Goal: Information Seeking & Learning: Learn about a topic

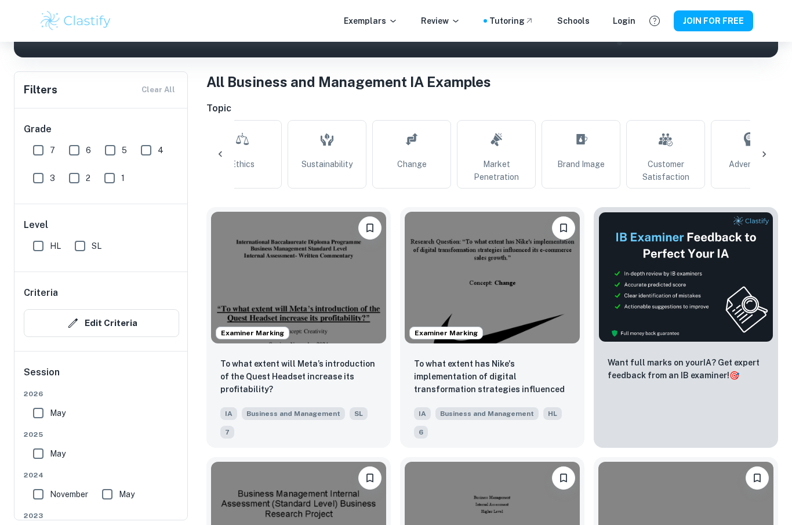
scroll to position [0, 201]
click at [504, 170] on span "Market Penetration" at bounding box center [496, 171] width 68 height 26
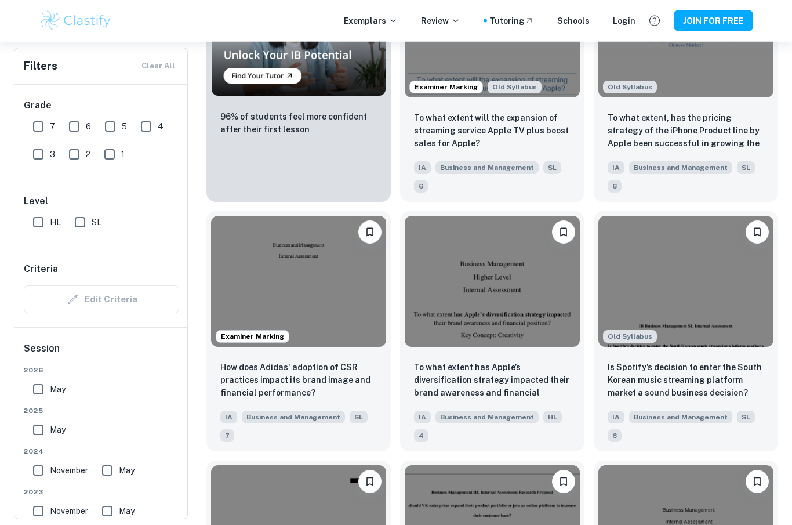
scroll to position [948, 0]
click at [492, 278] on img at bounding box center [492, 282] width 175 height 132
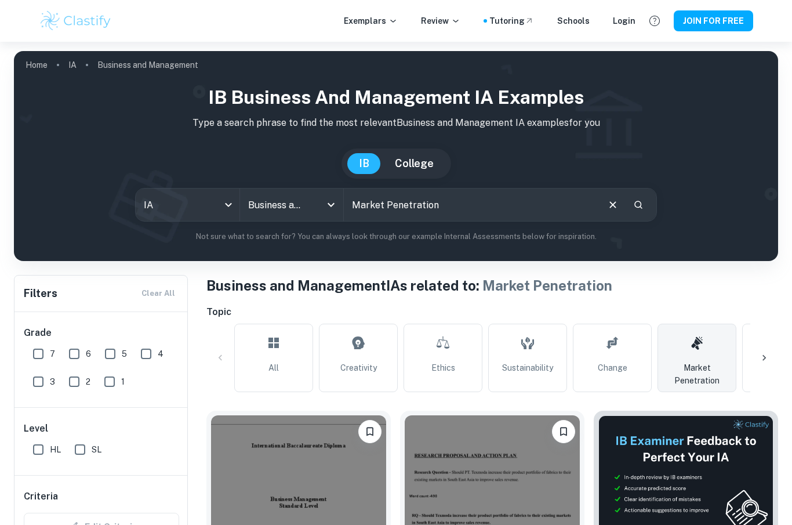
scroll to position [992, 0]
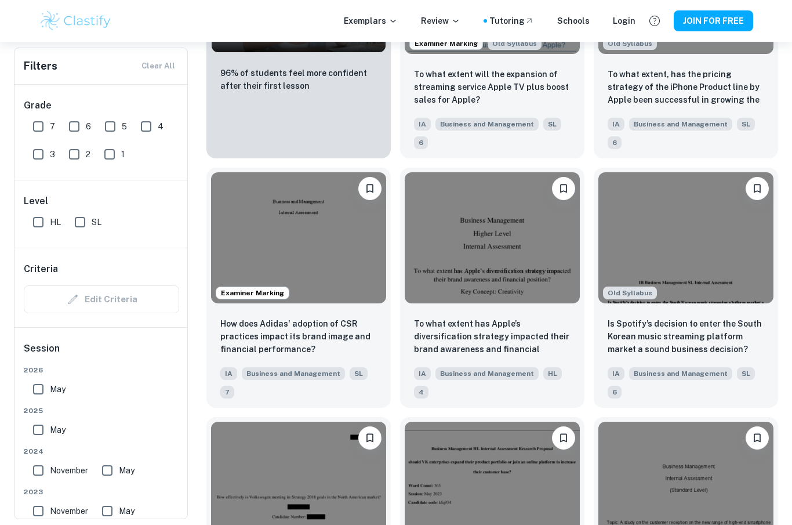
click at [777, 168] on div "Old Syllabus Is Spotify’s decision to enter the South Korean music streaming pl…" at bounding box center [681, 283] width 194 height 250
click at [45, 129] on input "7" at bounding box center [38, 126] width 23 height 23
checkbox input "true"
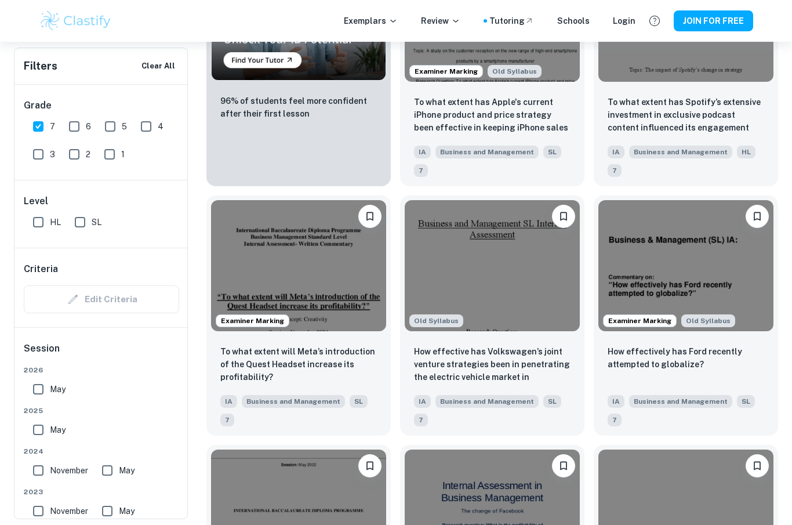
click at [82, 130] on input "6" at bounding box center [74, 126] width 23 height 23
checkbox input "true"
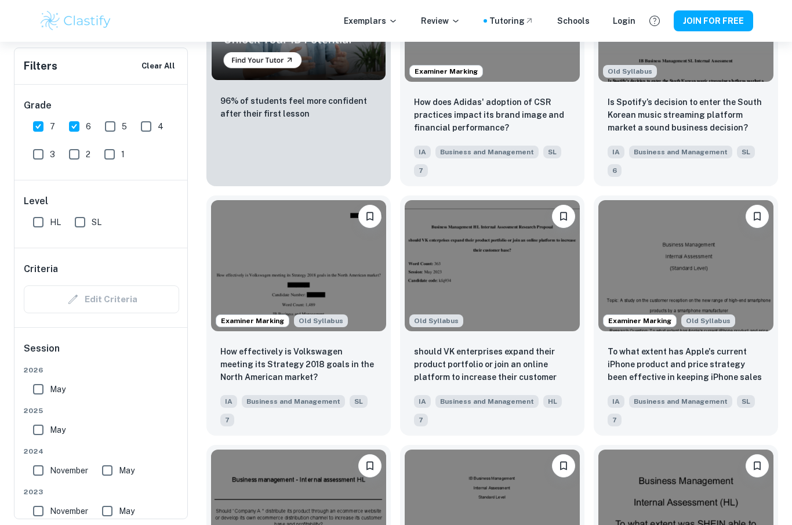
click at [42, 222] on input "HL" at bounding box center [38, 221] width 23 height 23
checkbox input "true"
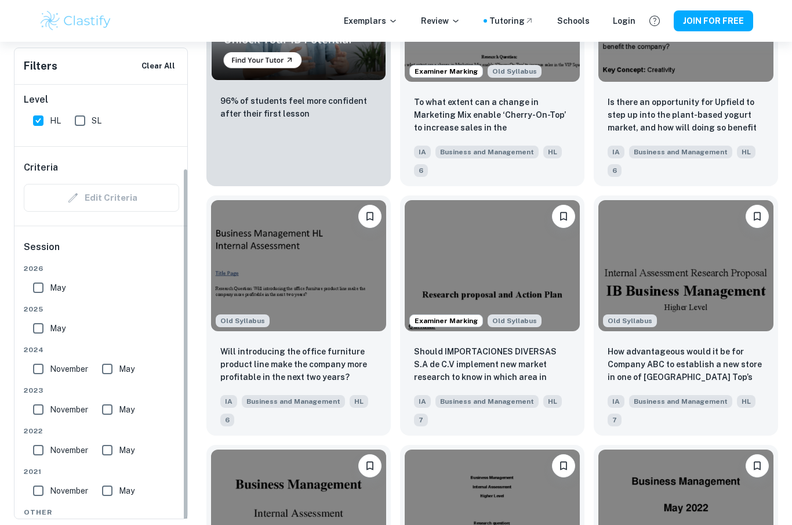
scroll to position [101, 0]
click at [48, 281] on input "May" at bounding box center [38, 288] width 23 height 23
checkbox input "true"
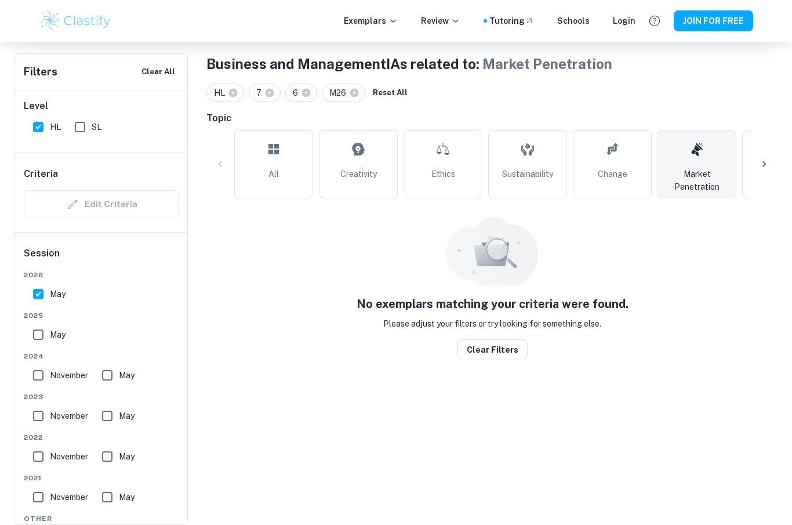
scroll to position [265, 0]
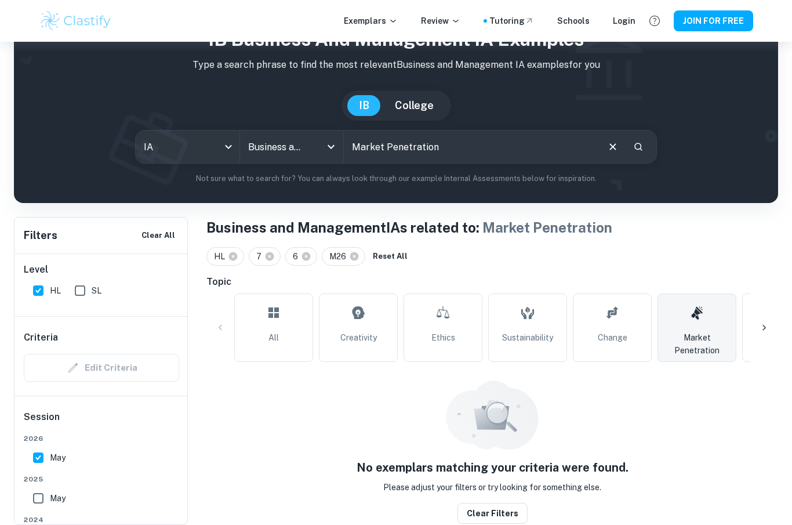
click at [43, 484] on span "2025" at bounding box center [101, 479] width 155 height 10
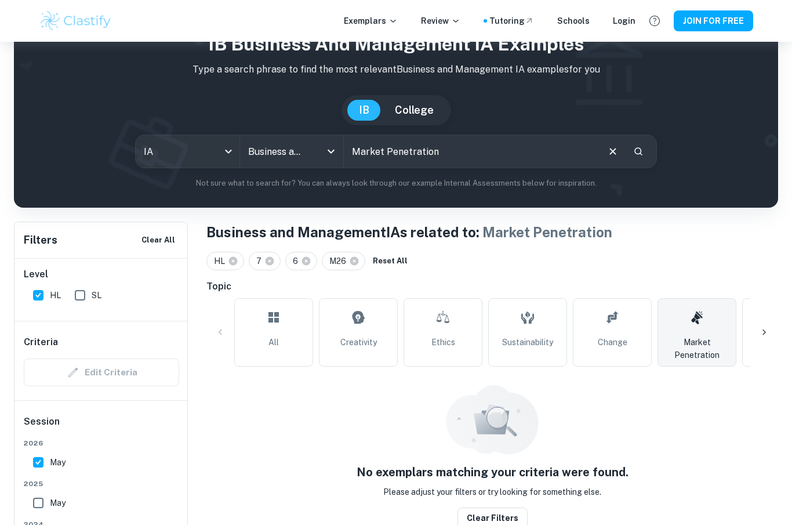
scroll to position [44, 0]
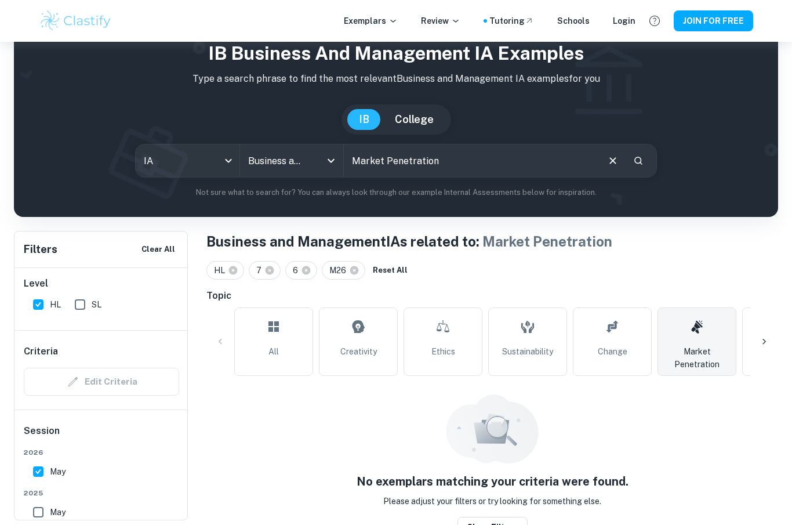
click at [49, 496] on div "May" at bounding box center [51, 510] width 46 height 28
click at [41, 508] on input "May" at bounding box center [38, 511] width 23 height 23
checkbox input "true"
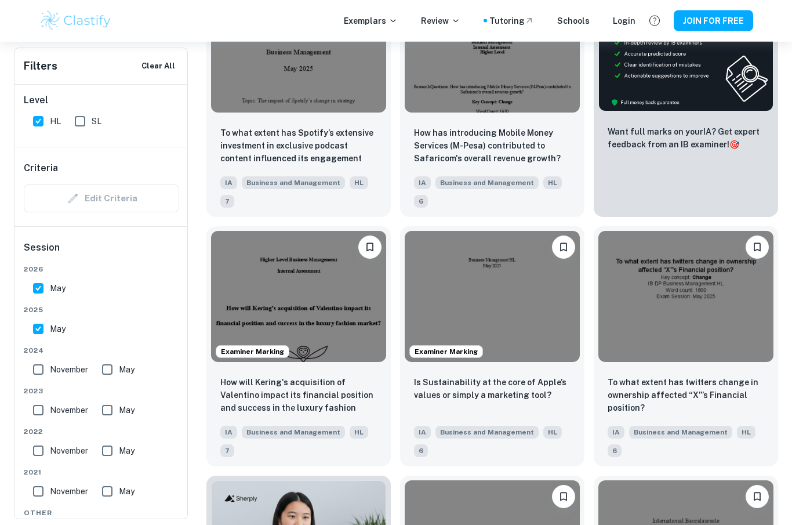
scroll to position [462, 0]
click at [333, 279] on img at bounding box center [298, 297] width 175 height 132
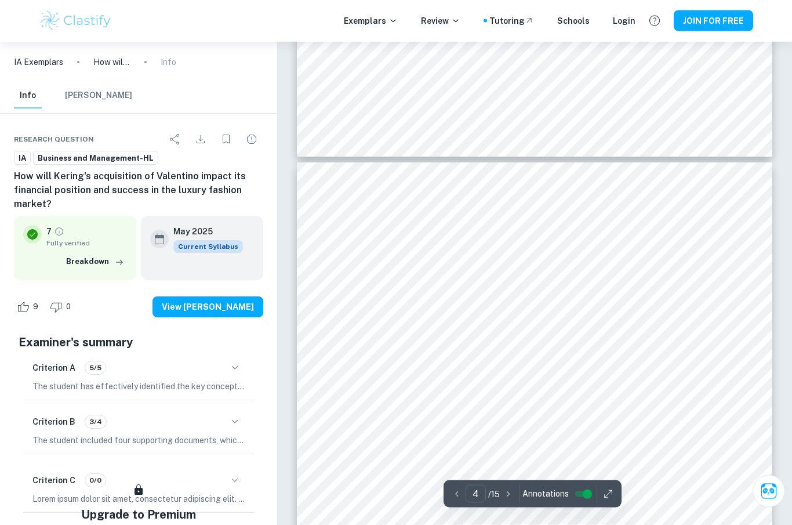
scroll to position [227, 0]
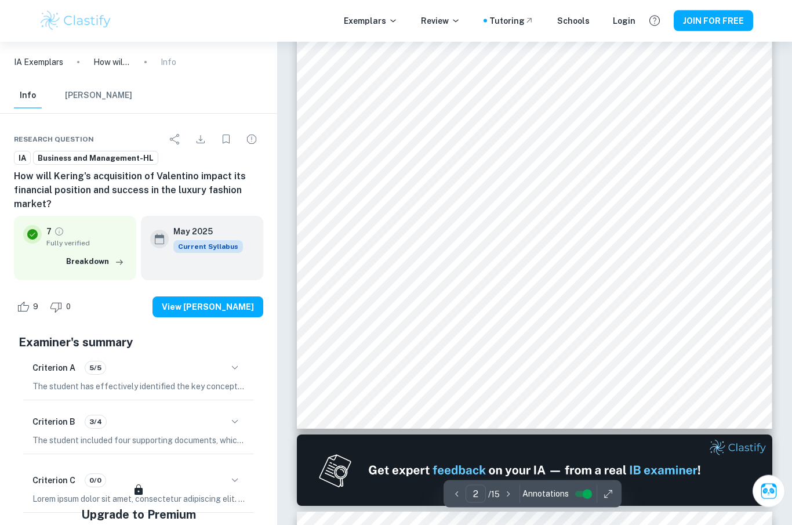
type input "1"
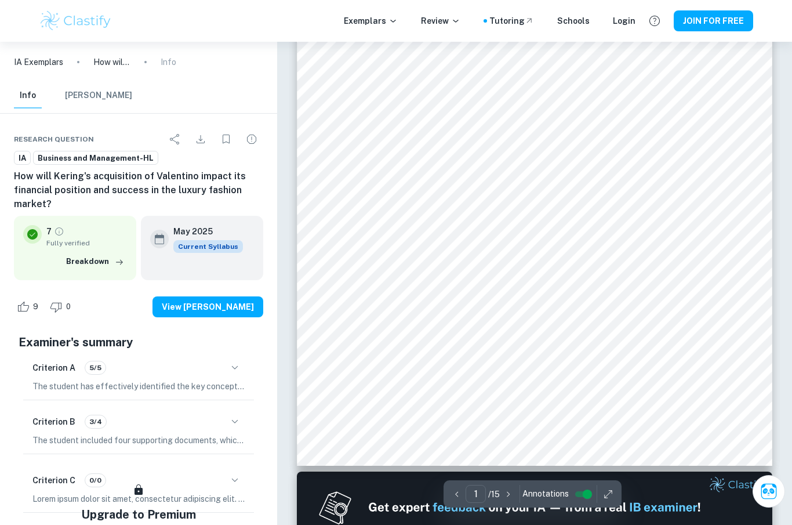
scroll to position [0, 0]
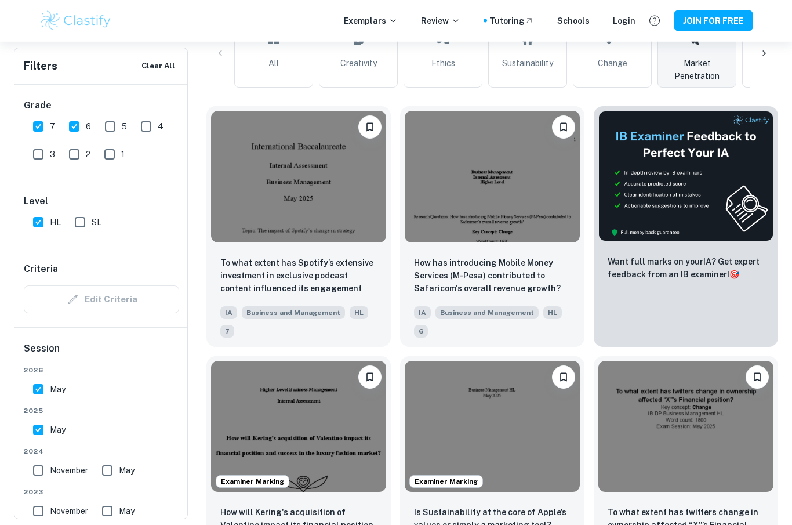
scroll to position [332, 0]
click at [307, 179] on img at bounding box center [298, 177] width 175 height 132
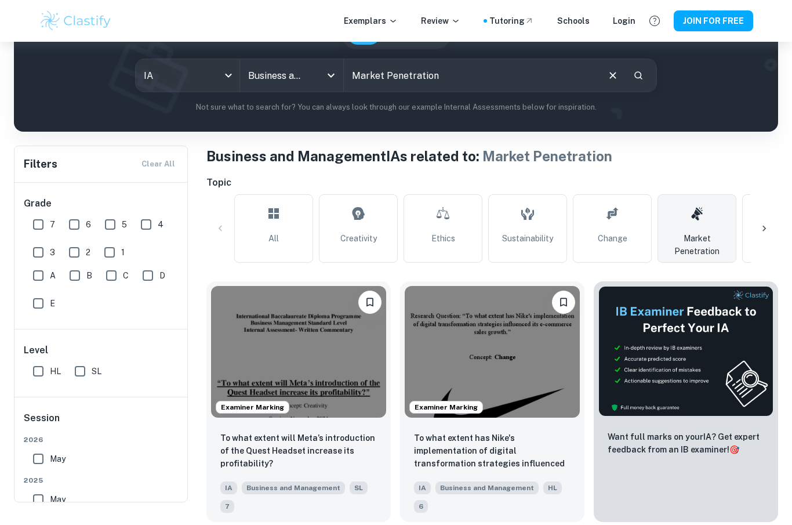
scroll to position [108, 0]
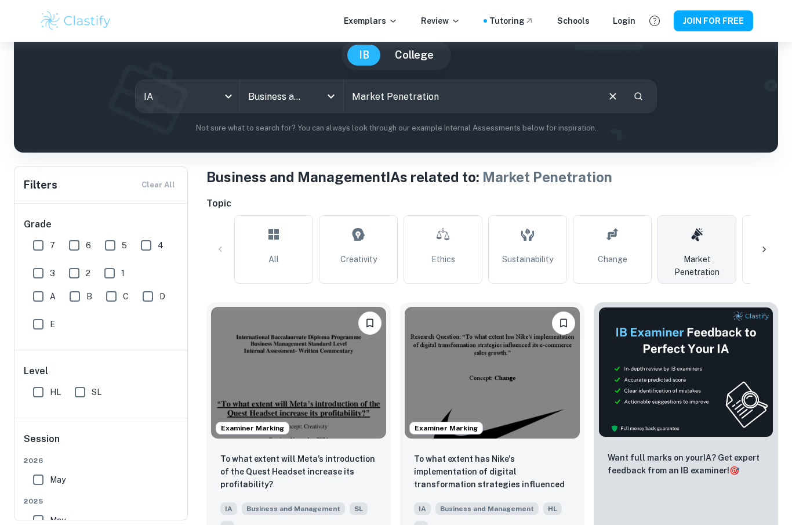
click at [694, 235] on icon at bounding box center [698, 234] width 12 height 13
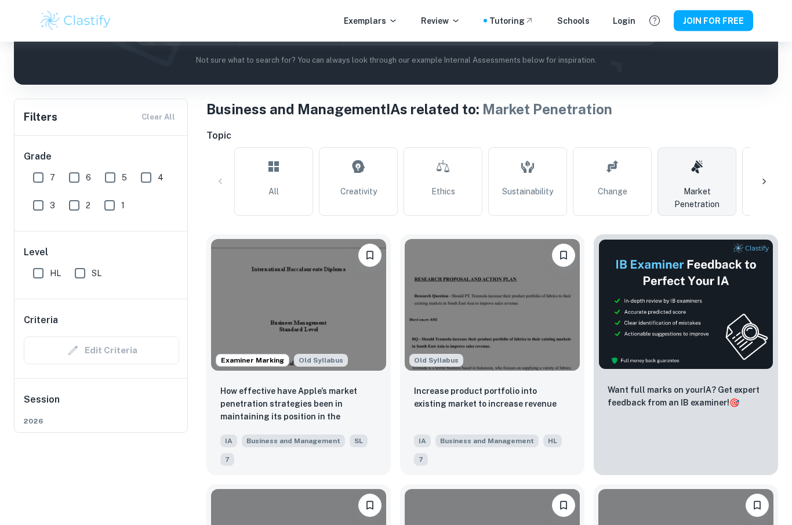
scroll to position [177, 0]
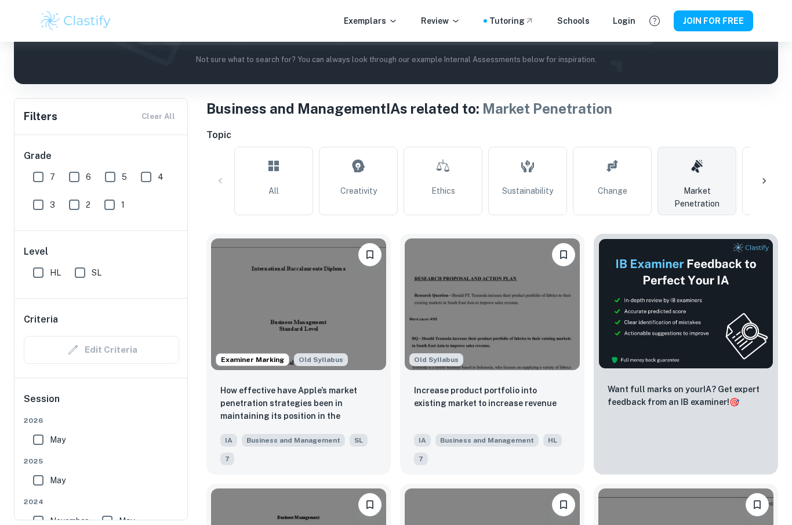
click at [352, 182] on link "Creativity" at bounding box center [358, 181] width 79 height 68
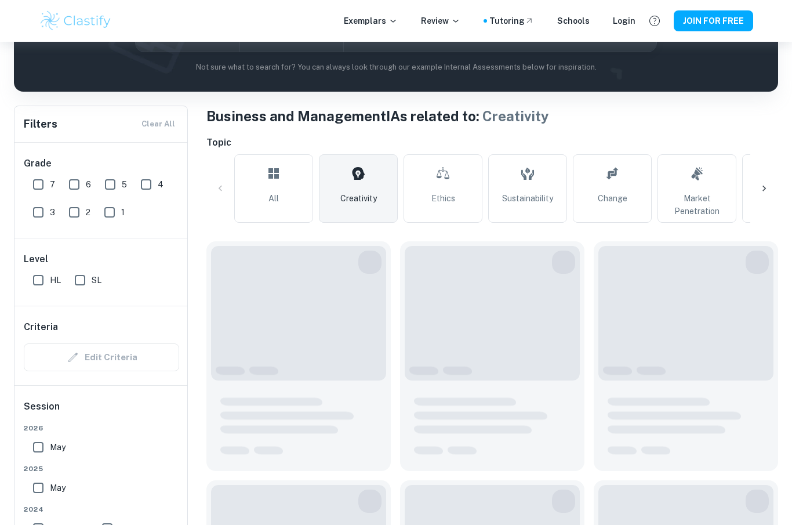
scroll to position [269, 0]
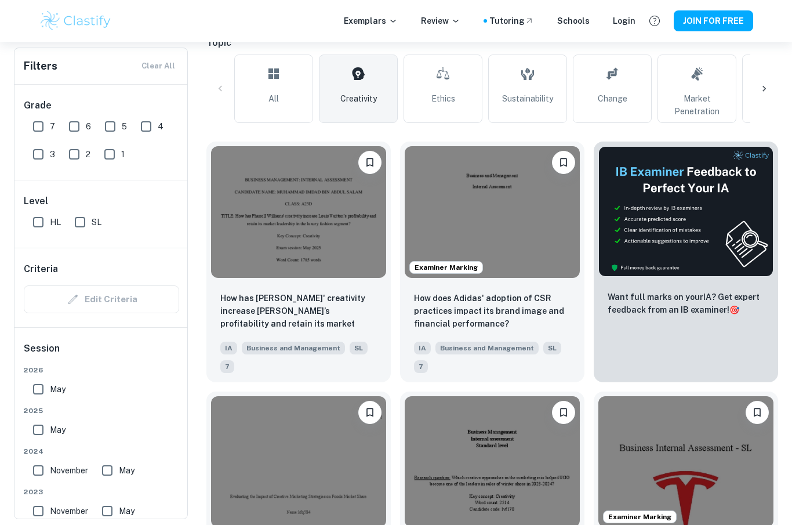
click at [771, 91] on div at bounding box center [764, 89] width 28 height 28
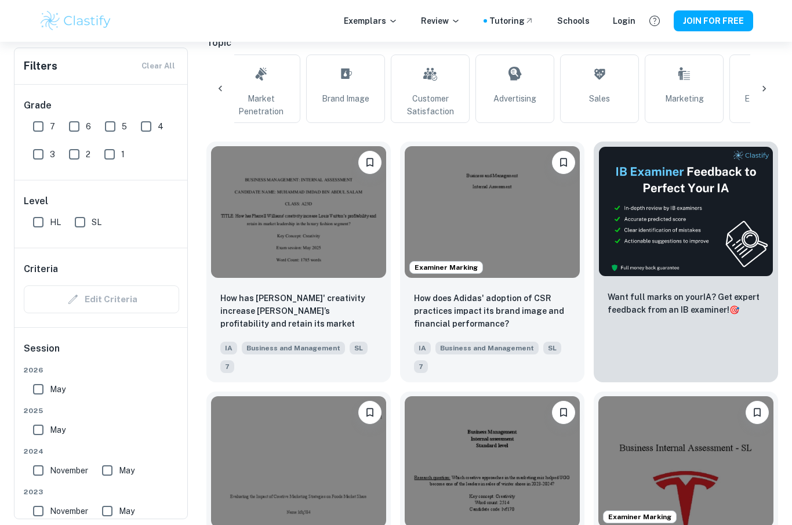
scroll to position [0, 466]
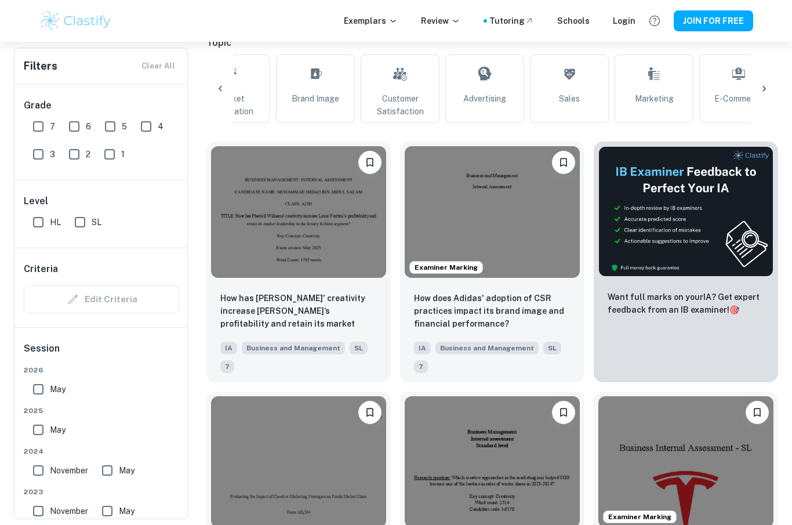
click at [494, 77] on link "Advertising" at bounding box center [484, 88] width 79 height 68
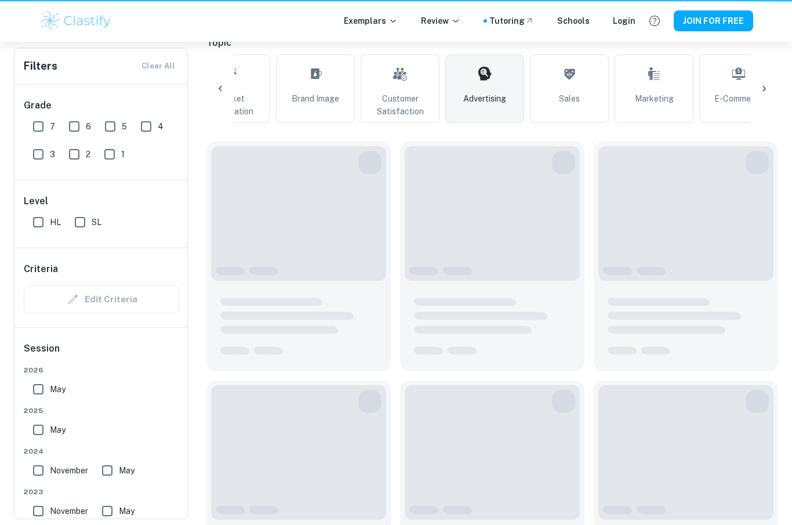
type input "Advertising"
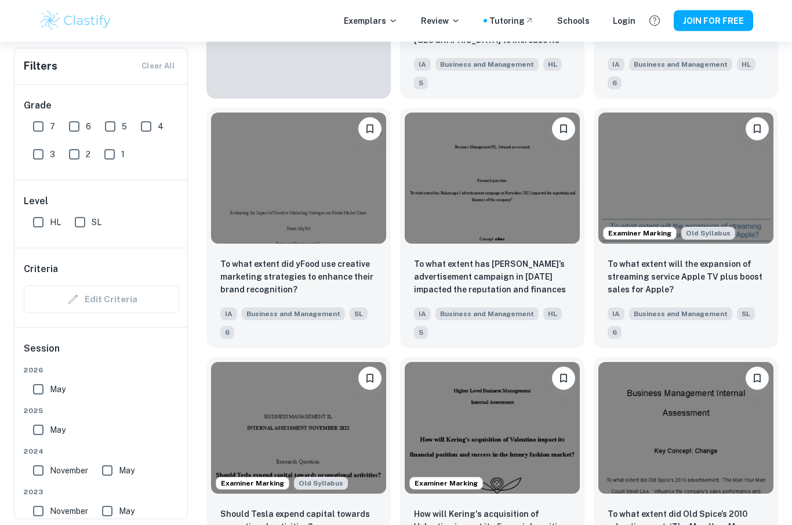
scroll to position [1051, 0]
click at [548, 407] on img at bounding box center [492, 428] width 175 height 132
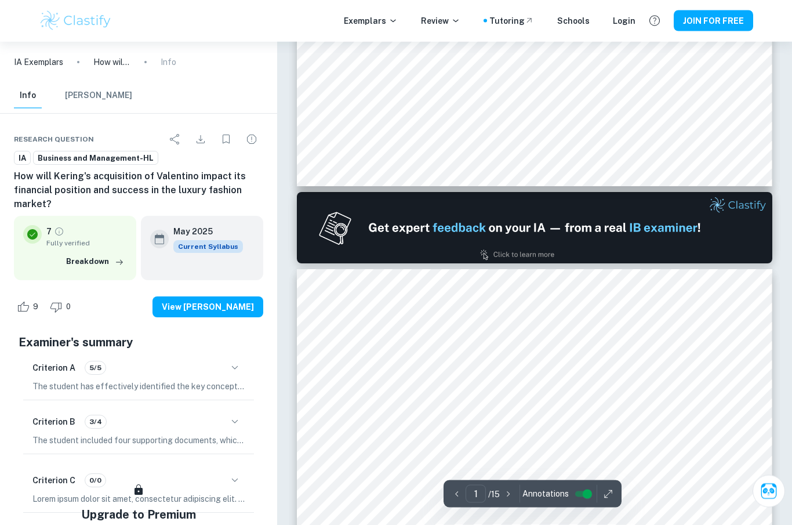
type input "2"
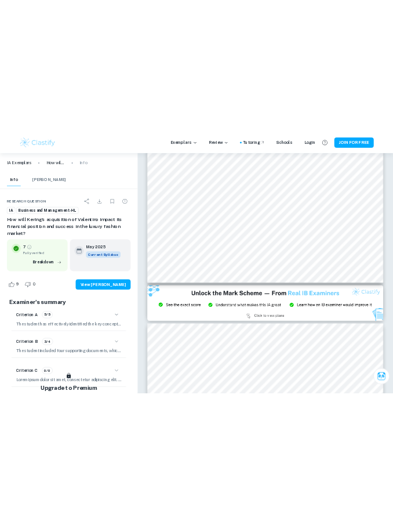
scroll to position [1106, 0]
